Goal: Task Accomplishment & Management: Manage account settings

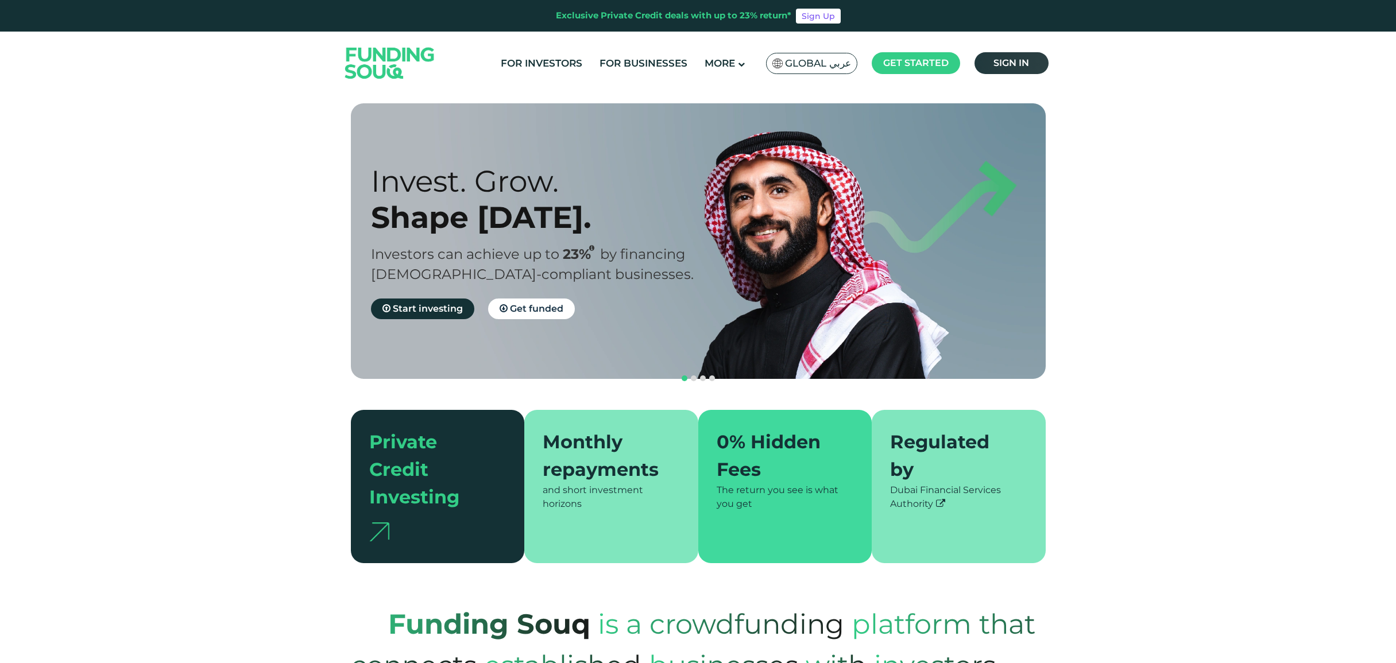
click at [1007, 61] on span "Sign in" at bounding box center [1011, 62] width 36 height 11
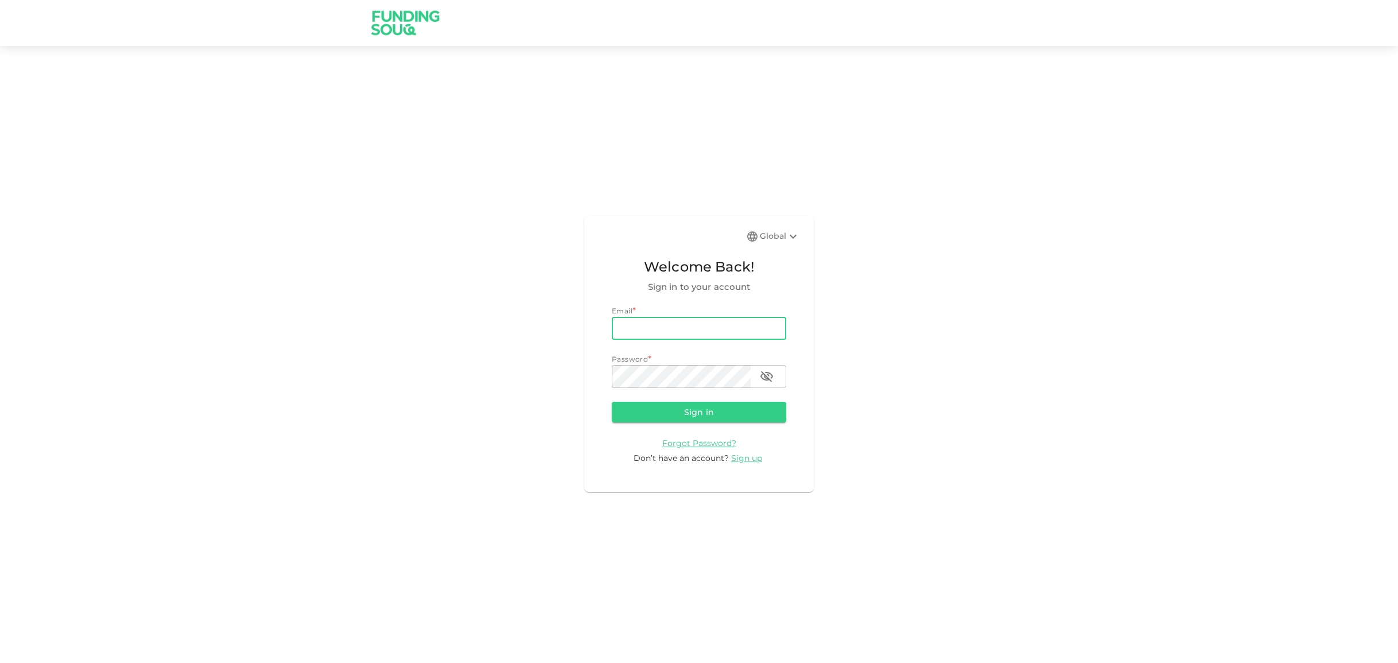
click at [650, 332] on input "email" at bounding box center [699, 328] width 175 height 23
type input "markdhooper@gmail.com"
click at [767, 379] on icon "button" at bounding box center [767, 377] width 14 height 14
click at [699, 411] on button "Sign in" at bounding box center [699, 412] width 175 height 21
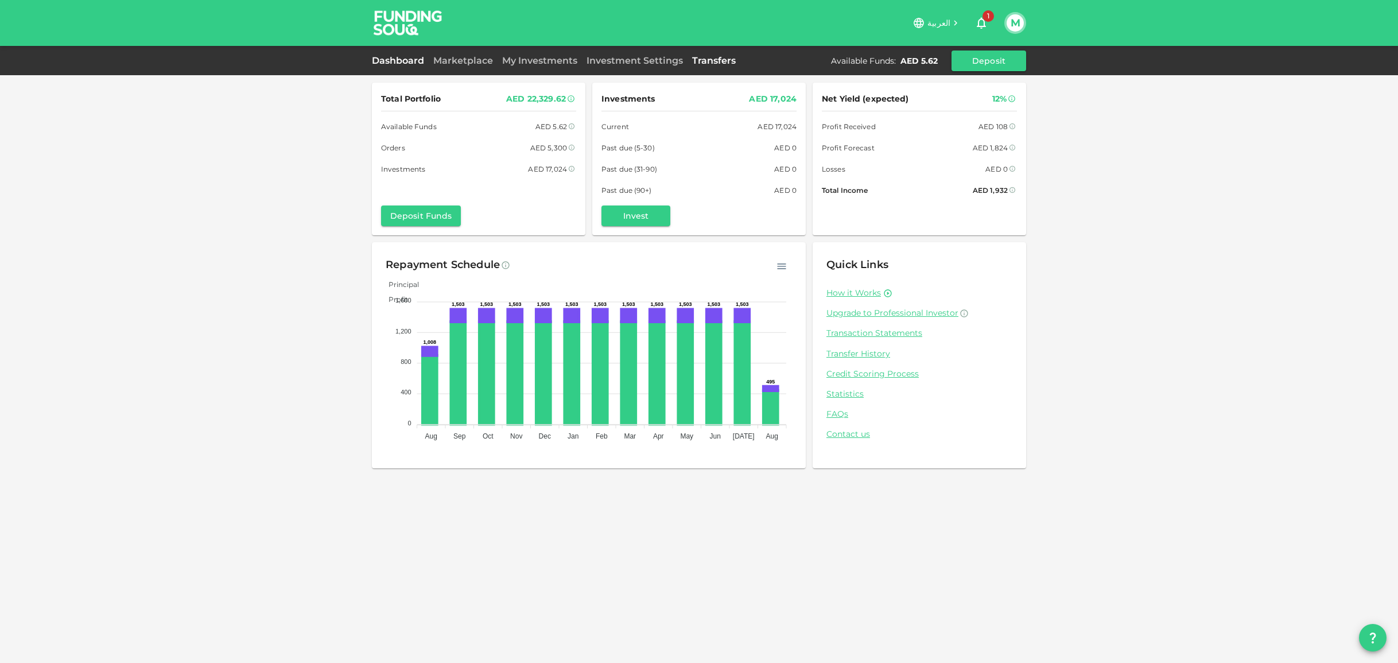
click at [707, 63] on link "Transfers" at bounding box center [714, 60] width 53 height 11
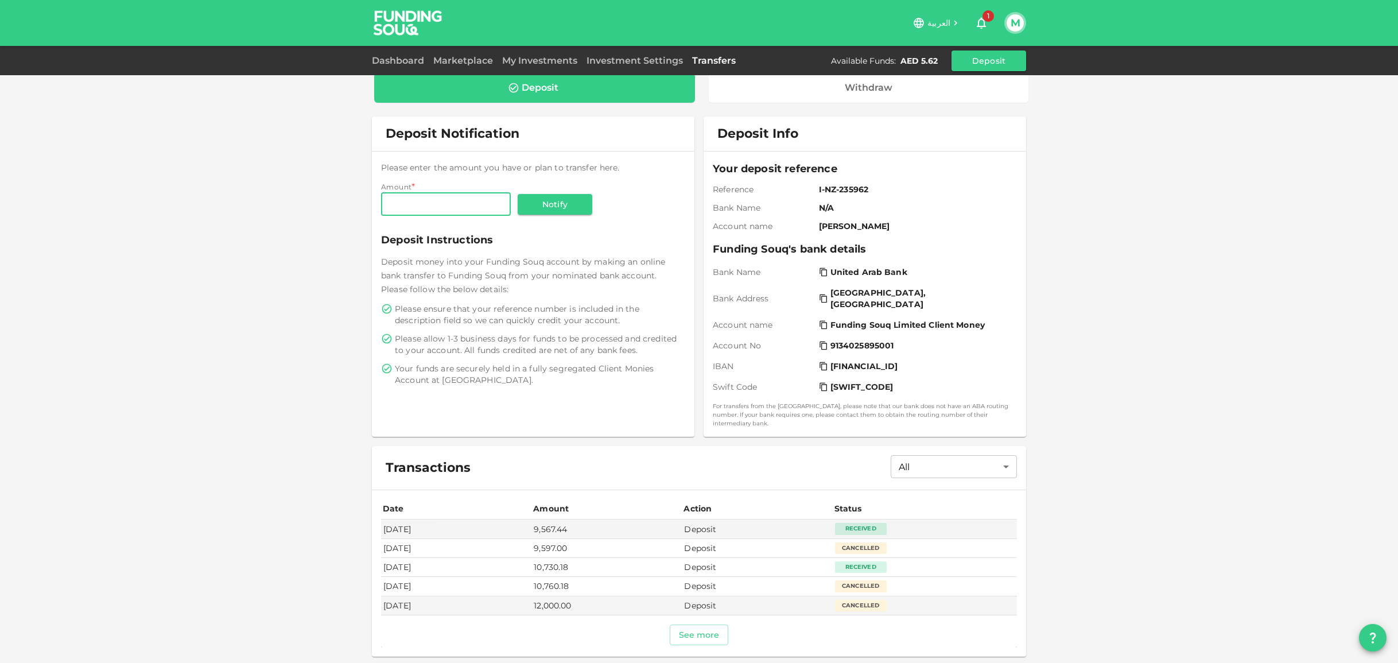
scroll to position [13, 0]
